Goal: Transaction & Acquisition: Subscribe to service/newsletter

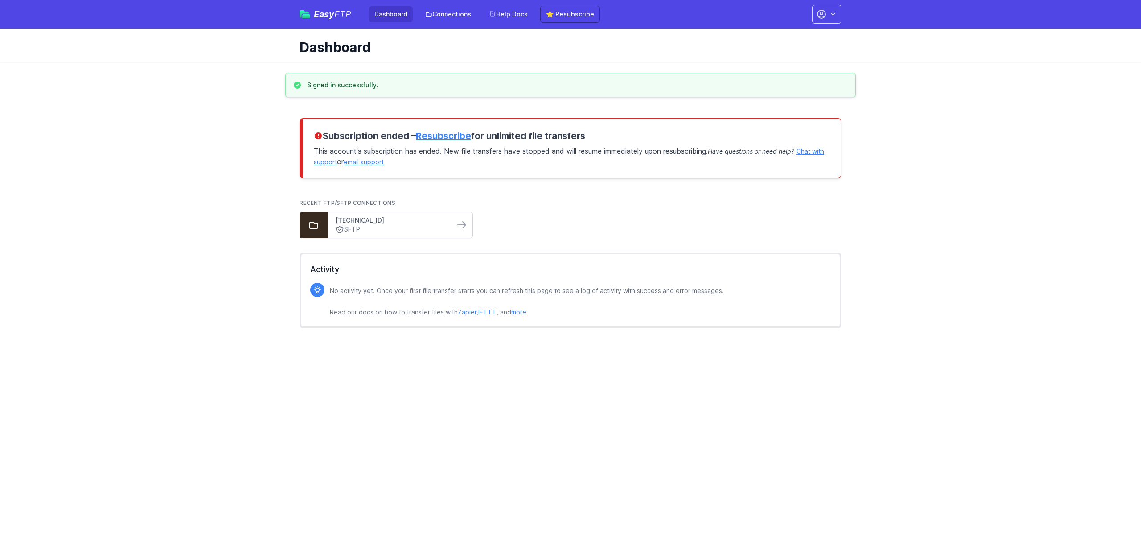
click at [390, 223] on link "159.69.8.133" at bounding box center [391, 220] width 112 height 9
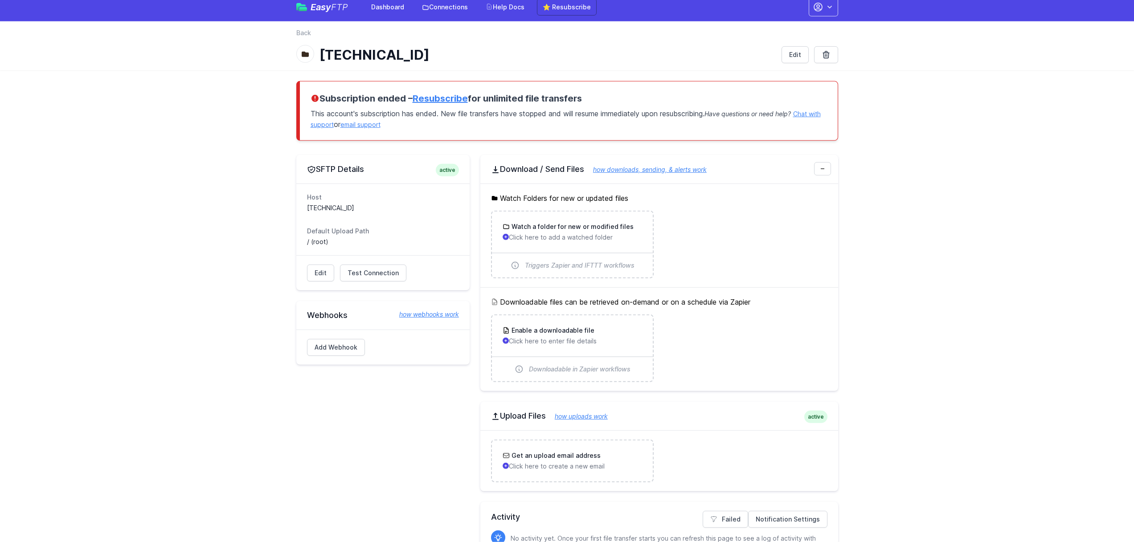
scroll to position [4, 0]
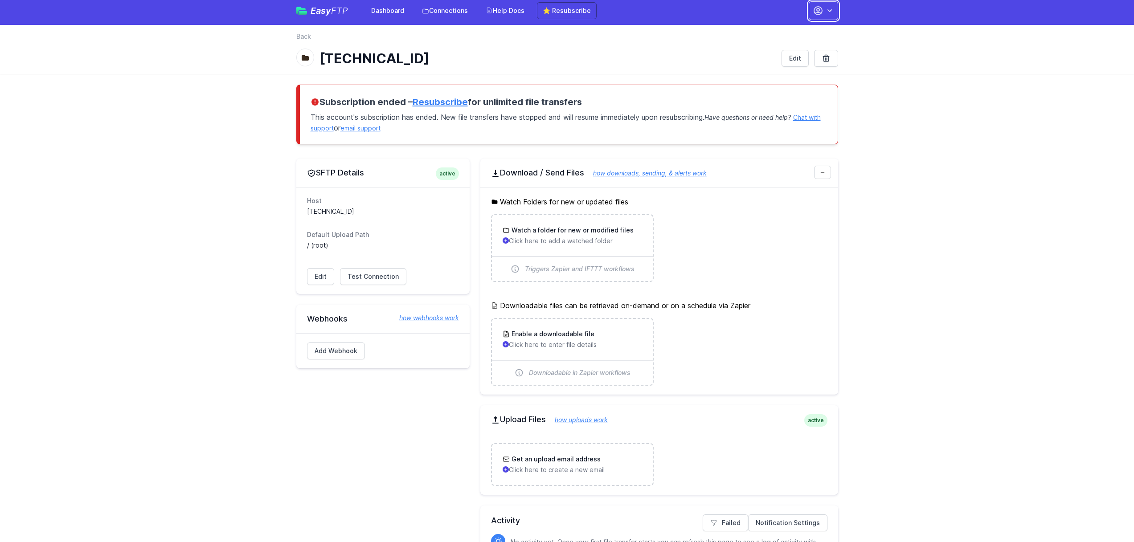
click at [822, 13] on icon "button" at bounding box center [818, 11] width 8 height 8
click at [799, 33] on link "Account Settings" at bounding box center [796, 33] width 86 height 16
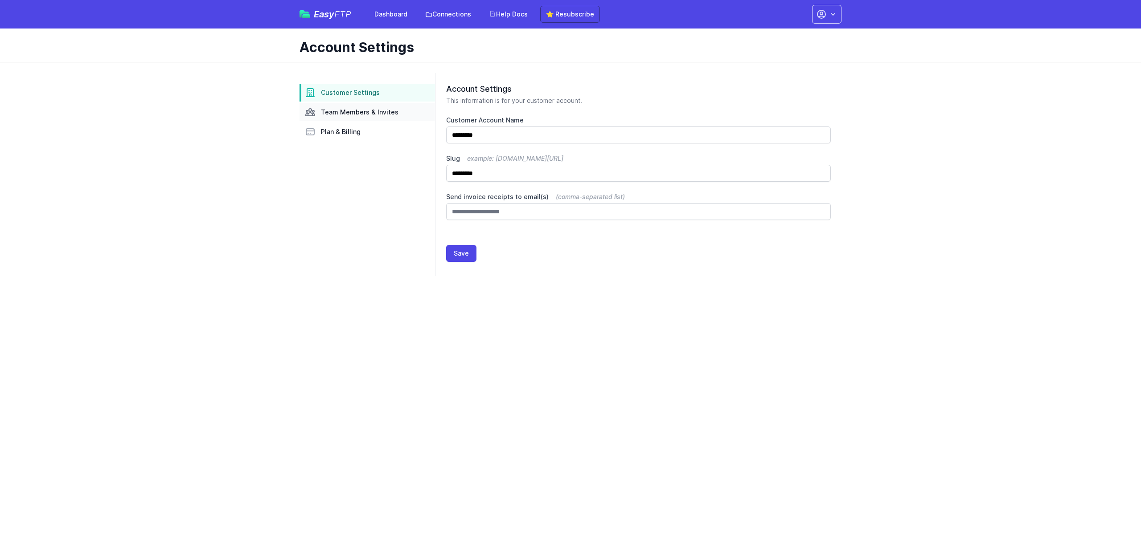
click at [376, 116] on span "Team Members & Invites" at bounding box center [360, 112] width 78 height 9
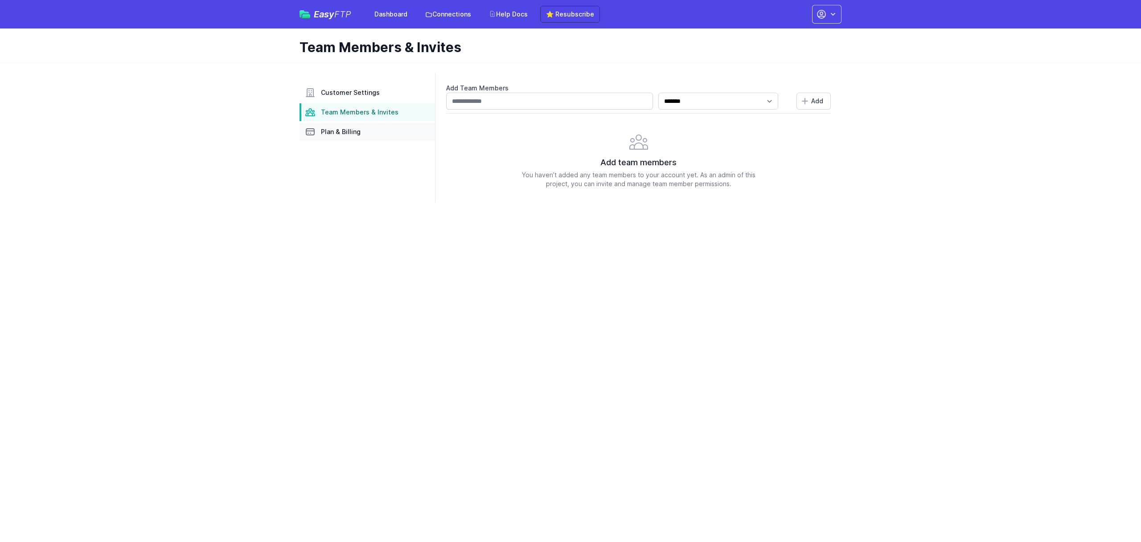
click at [351, 131] on span "Plan & Billing" at bounding box center [341, 131] width 40 height 9
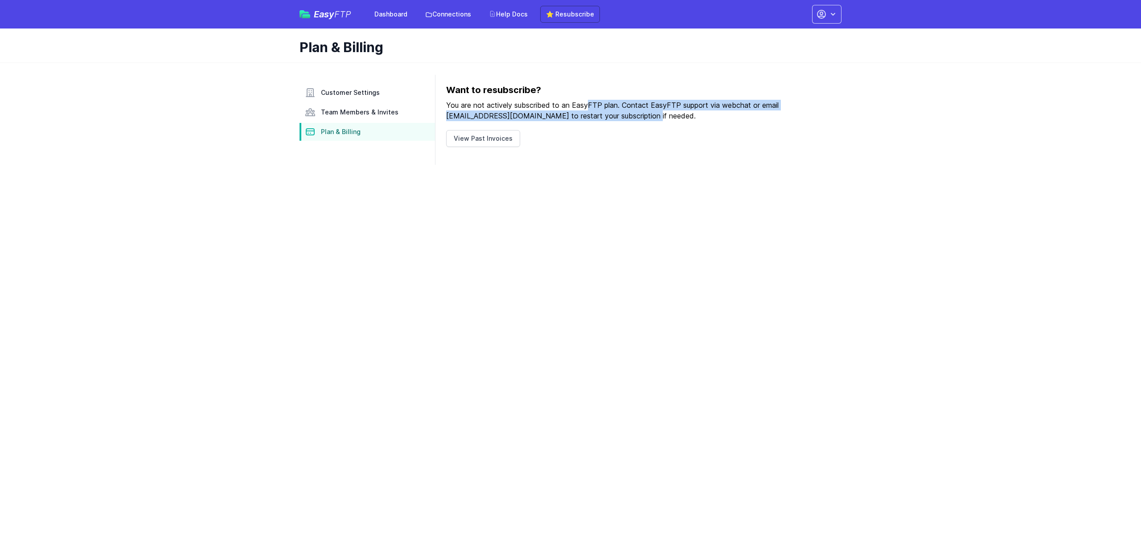
drag, startPoint x: 589, startPoint y: 106, endPoint x: 726, endPoint y: 120, distance: 138.1
click at [726, 120] on p "You are not actively subscribed to an EasyFTP plan. Contact EasyFTP support via…" at bounding box center [638, 110] width 385 height 21
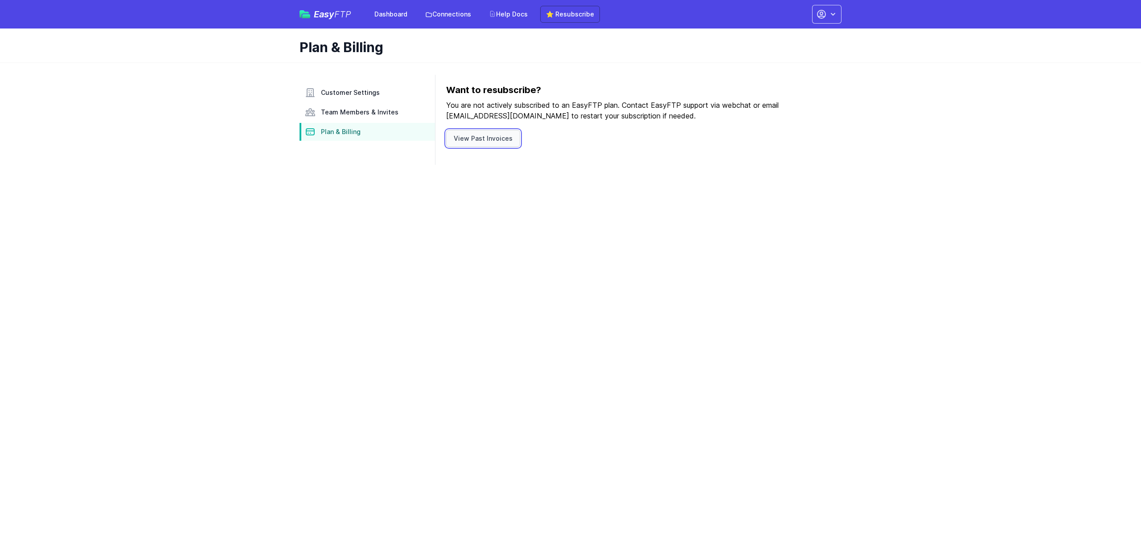
click at [496, 141] on link "View Past Invoices" at bounding box center [483, 138] width 74 height 17
click at [399, 10] on link "Dashboard" at bounding box center [391, 14] width 44 height 16
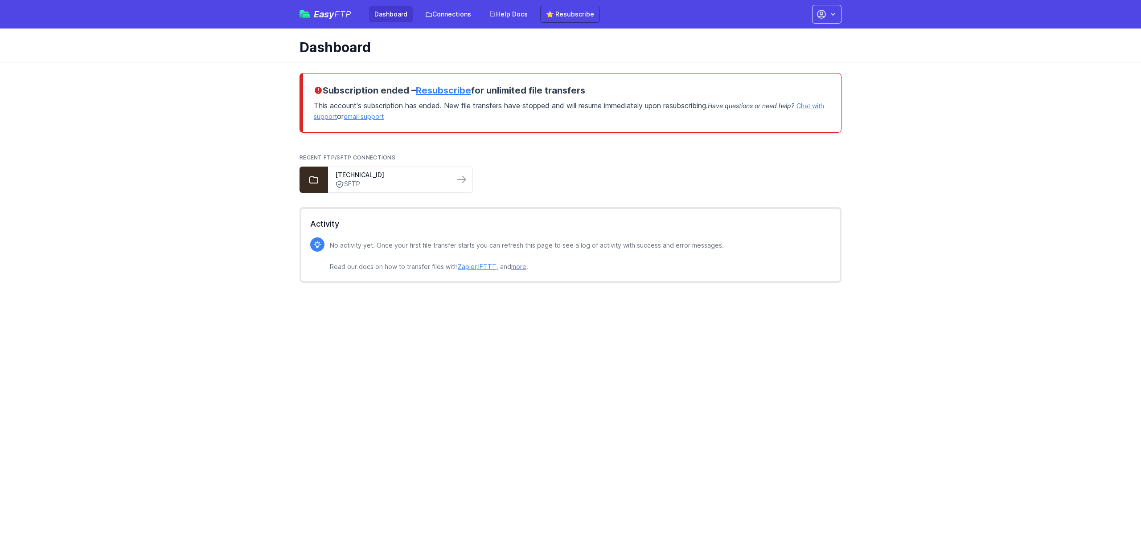
click at [467, 92] on link "Resubscribe" at bounding box center [443, 90] width 55 height 11
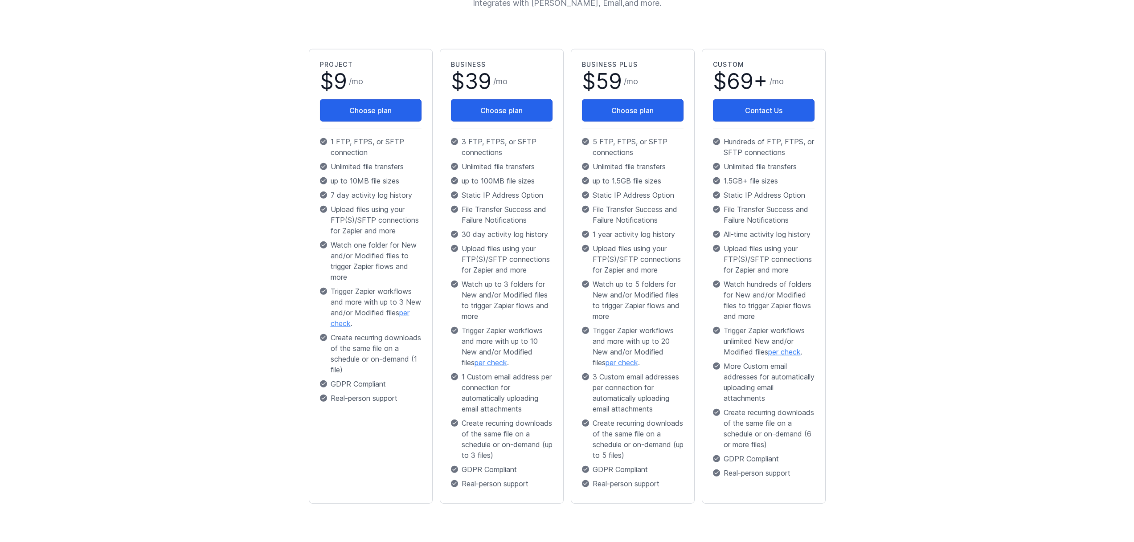
scroll to position [150, 0]
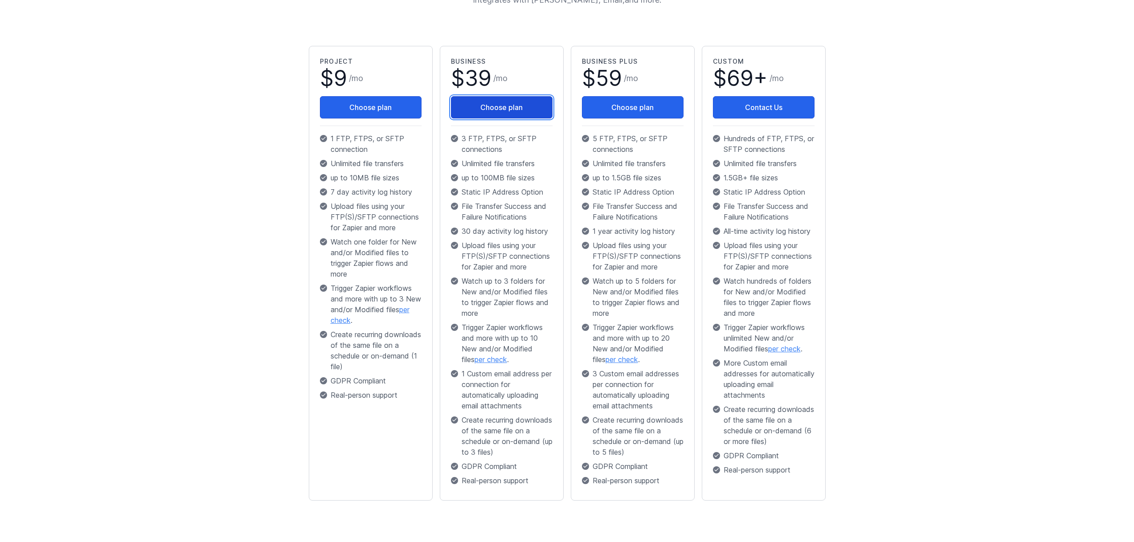
click at [506, 107] on button "Choose plan" at bounding box center [502, 107] width 102 height 22
